Goal: Check status: Check status

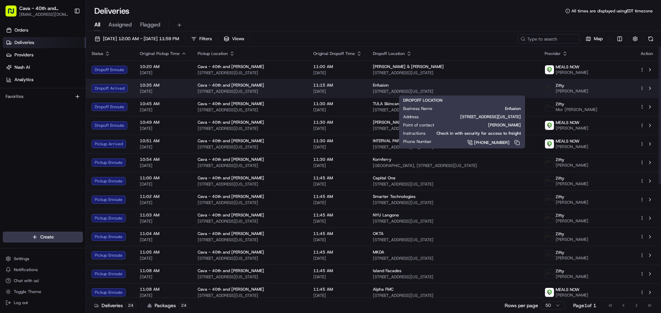
click at [440, 92] on span "[STREET_ADDRESS][US_STATE]" at bounding box center [453, 92] width 161 height 6
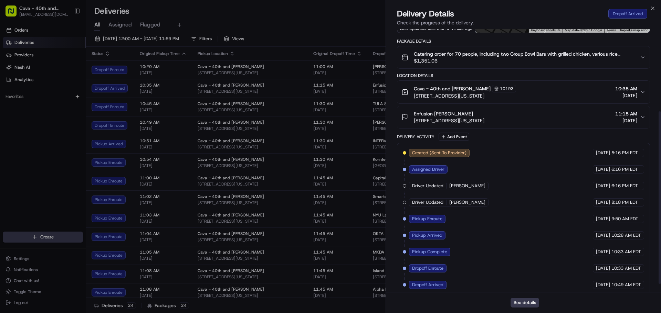
scroll to position [138, 0]
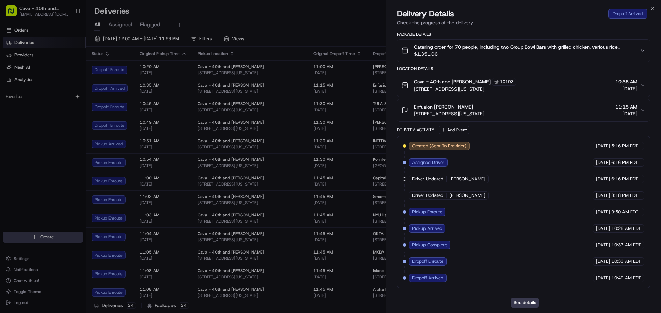
click at [641, 110] on icon "button" at bounding box center [643, 111] width 6 height 6
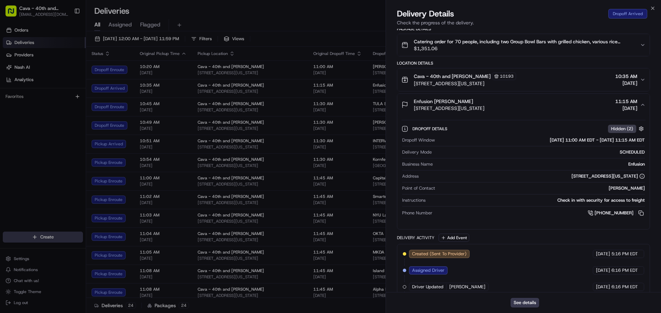
click at [641, 108] on icon "button" at bounding box center [643, 105] width 6 height 6
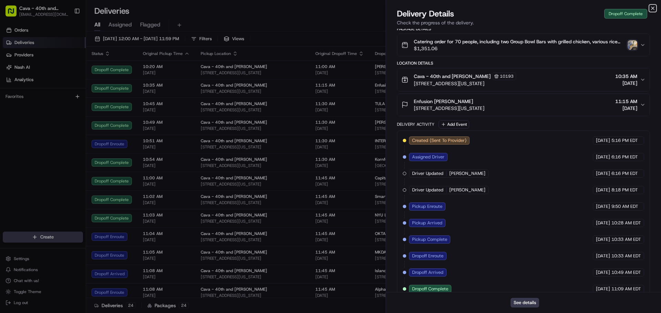
click at [652, 11] on icon "button" at bounding box center [653, 9] width 6 height 6
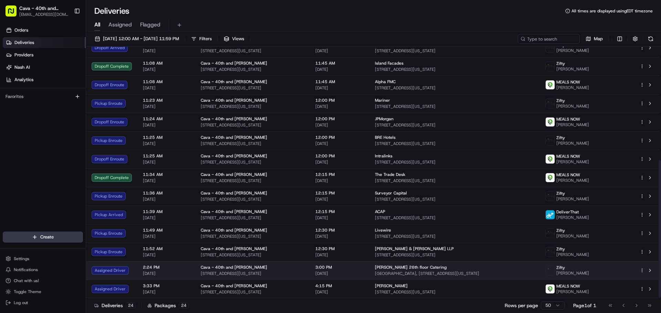
scroll to position [208, 0]
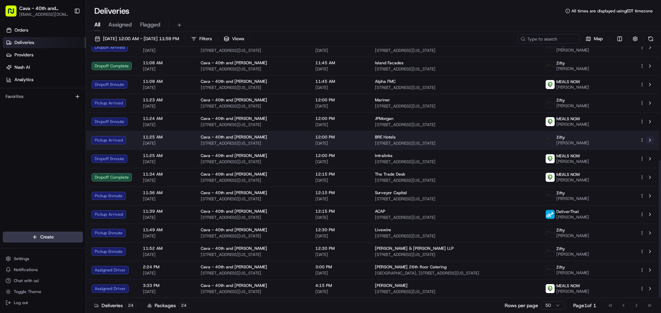
click at [651, 141] on button at bounding box center [650, 140] width 8 height 8
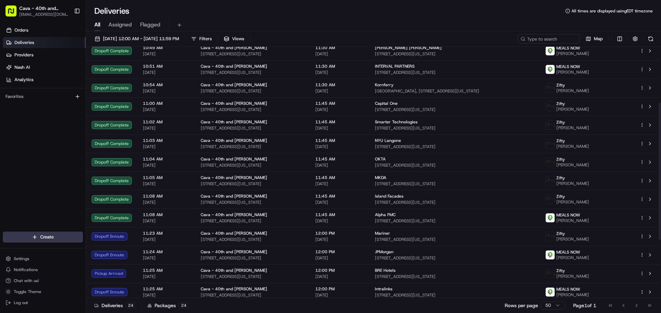
scroll to position [105, 0]
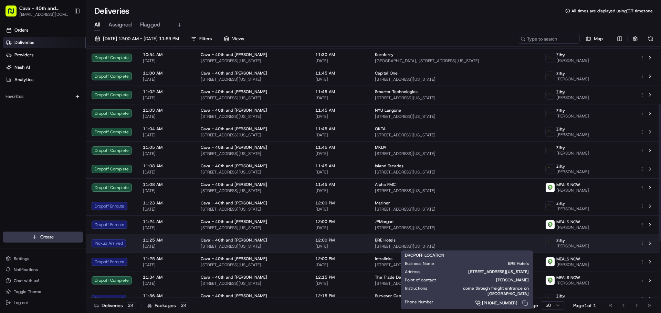
click at [407, 249] on span "[STREET_ADDRESS][US_STATE]" at bounding box center [455, 247] width 160 height 6
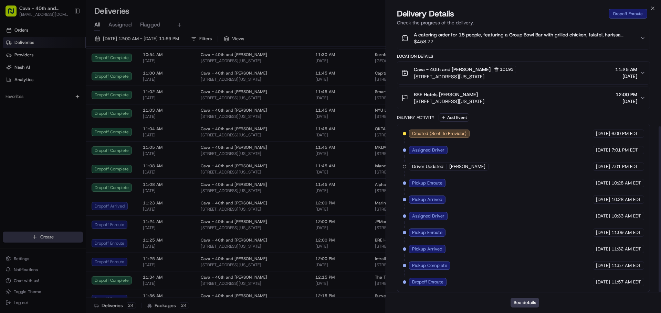
scroll to position [155, 0]
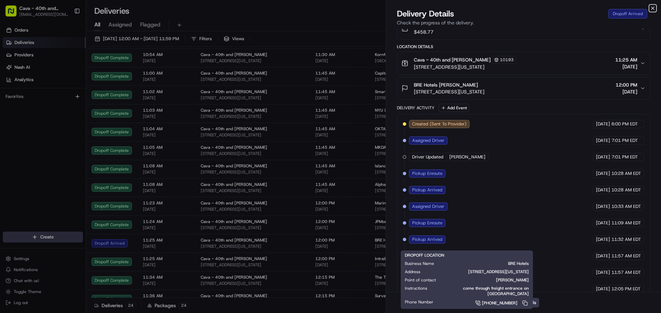
click at [653, 8] on icon "button" at bounding box center [652, 8] width 3 height 3
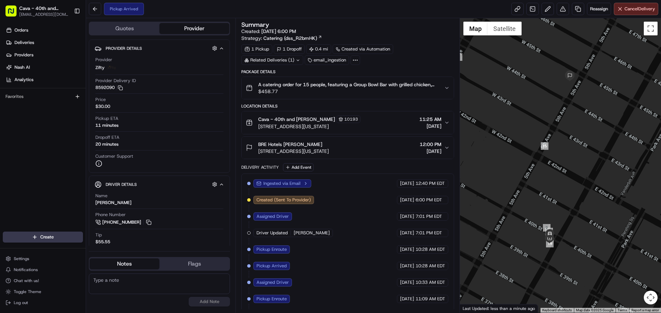
drag, startPoint x: 576, startPoint y: 203, endPoint x: 555, endPoint y: 146, distance: 60.5
click at [555, 146] on div at bounding box center [560, 165] width 201 height 295
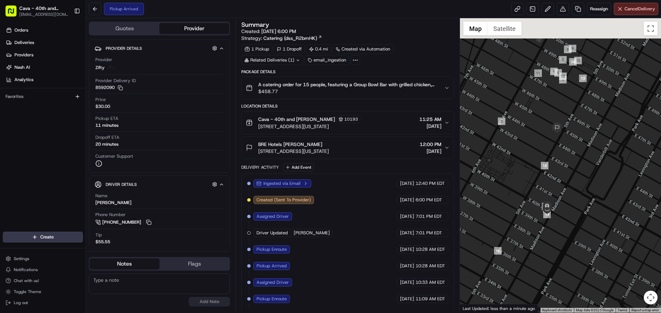
drag, startPoint x: 568, startPoint y: 160, endPoint x: 574, endPoint y: 209, distance: 49.1
click at [574, 209] on div at bounding box center [560, 165] width 201 height 295
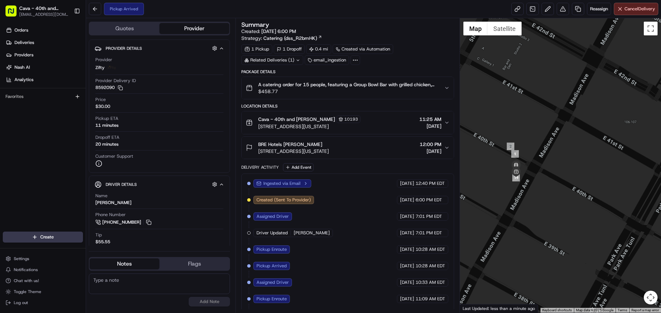
click at [94, 2] on div "Pickup Arrived Reassign Cancel Delivery" at bounding box center [373, 9] width 575 height 18
click at [95, 7] on button at bounding box center [95, 9] width 12 height 12
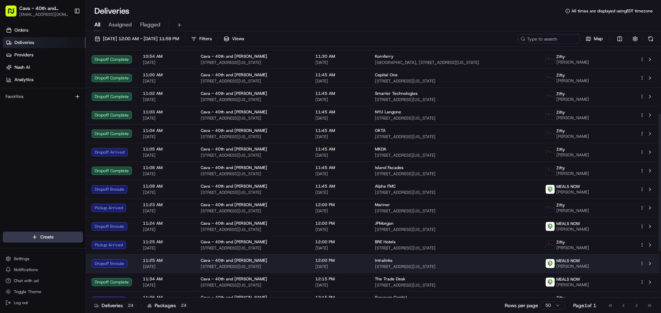
scroll to position [138, 0]
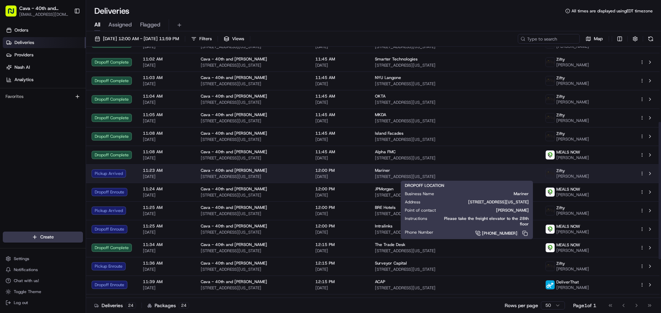
click at [407, 176] on span "[STREET_ADDRESS][US_STATE]" at bounding box center [455, 177] width 160 height 6
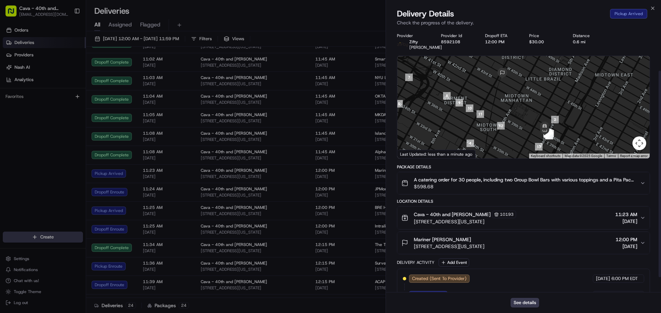
scroll to position [72, 0]
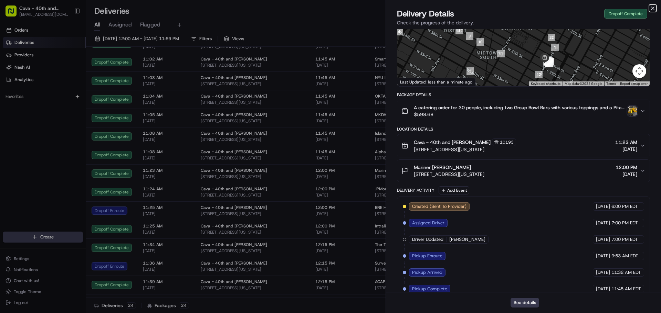
click at [654, 9] on icon "button" at bounding box center [653, 9] width 6 height 6
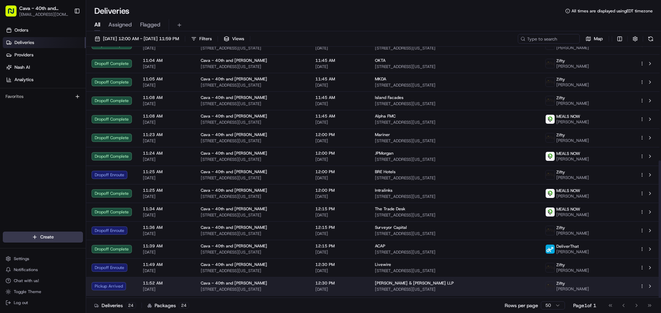
scroll to position [208, 0]
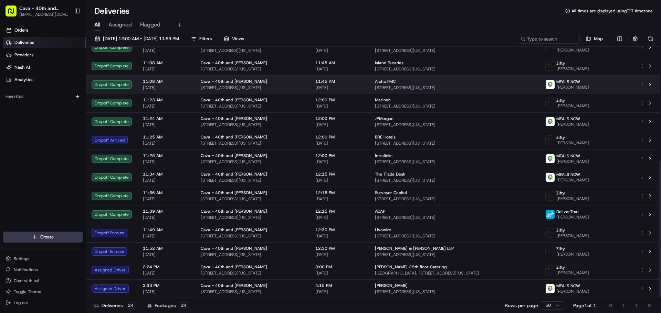
click at [582, 87] on span "[PERSON_NAME]" at bounding box center [572, 88] width 33 height 6
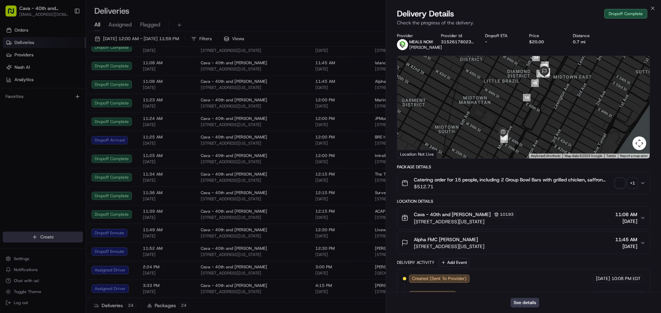
drag, startPoint x: 408, startPoint y: 47, endPoint x: 426, endPoint y: 51, distance: 17.9
click at [426, 50] on div "MEALS NOW [PERSON_NAME]" at bounding box center [419, 44] width 45 height 11
click at [652, 9] on icon "button" at bounding box center [653, 9] width 6 height 6
